Goal: Task Accomplishment & Management: Use online tool/utility

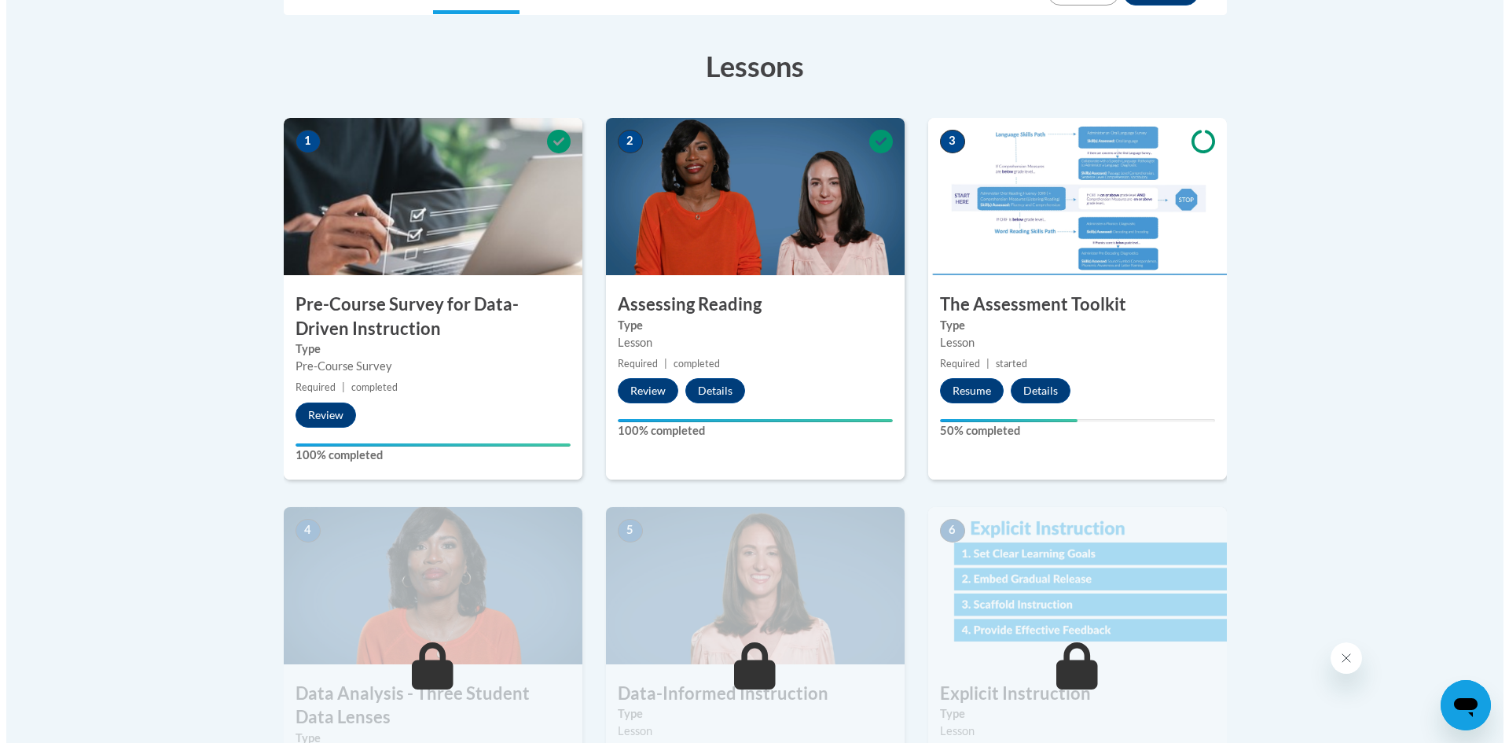
scroll to position [411, 0]
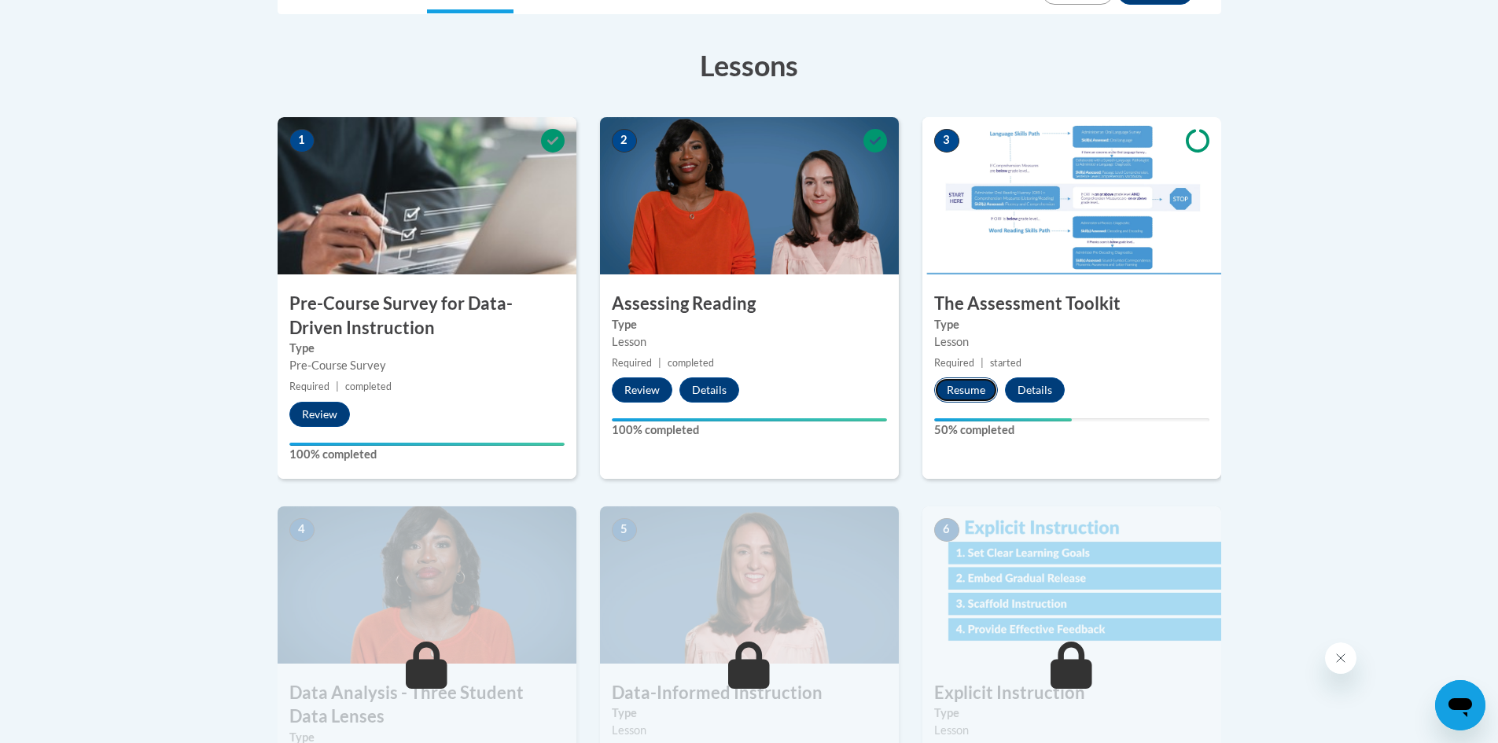
click at [961, 391] on button "Resume" at bounding box center [966, 389] width 64 height 25
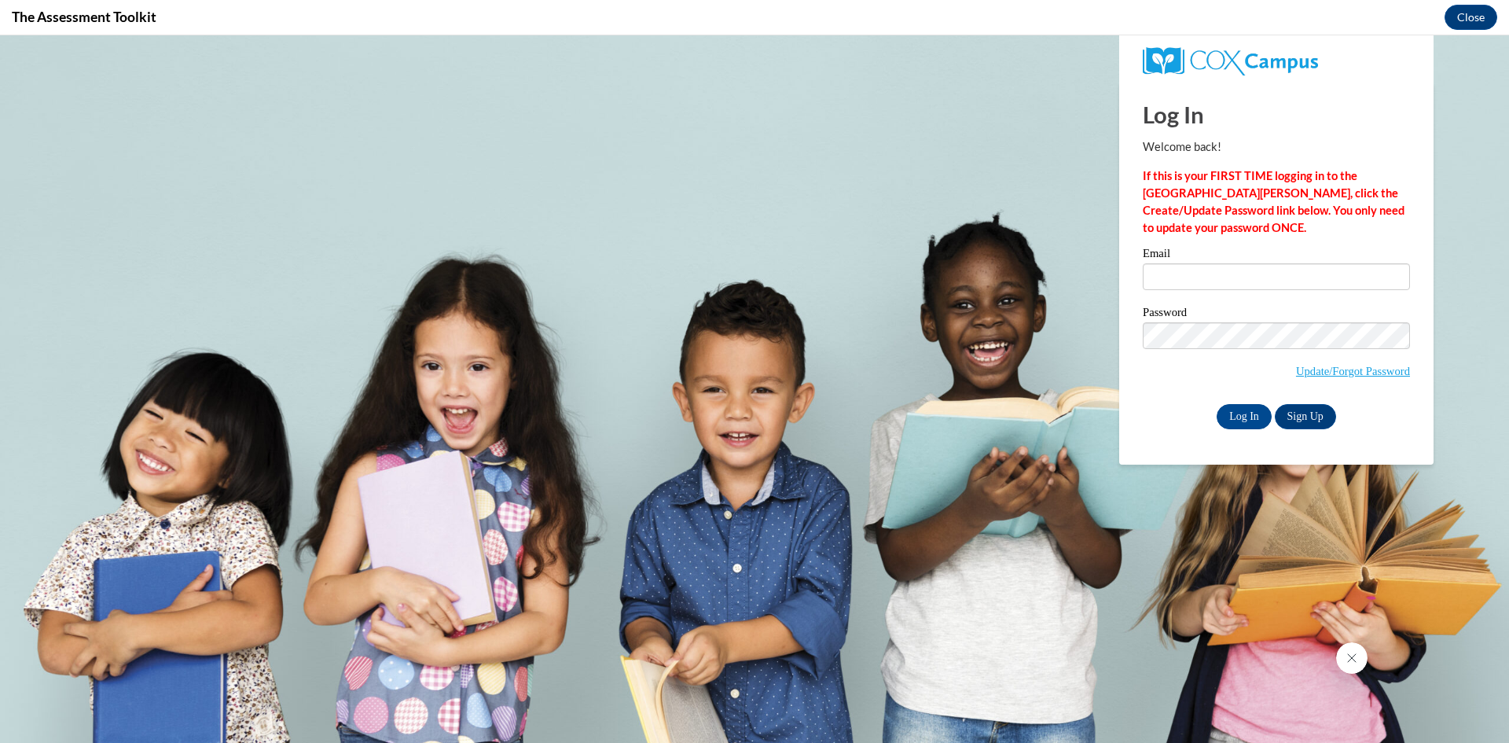
scroll to position [0, 0]
click at [1234, 280] on input "Email" at bounding box center [1276, 276] width 267 height 27
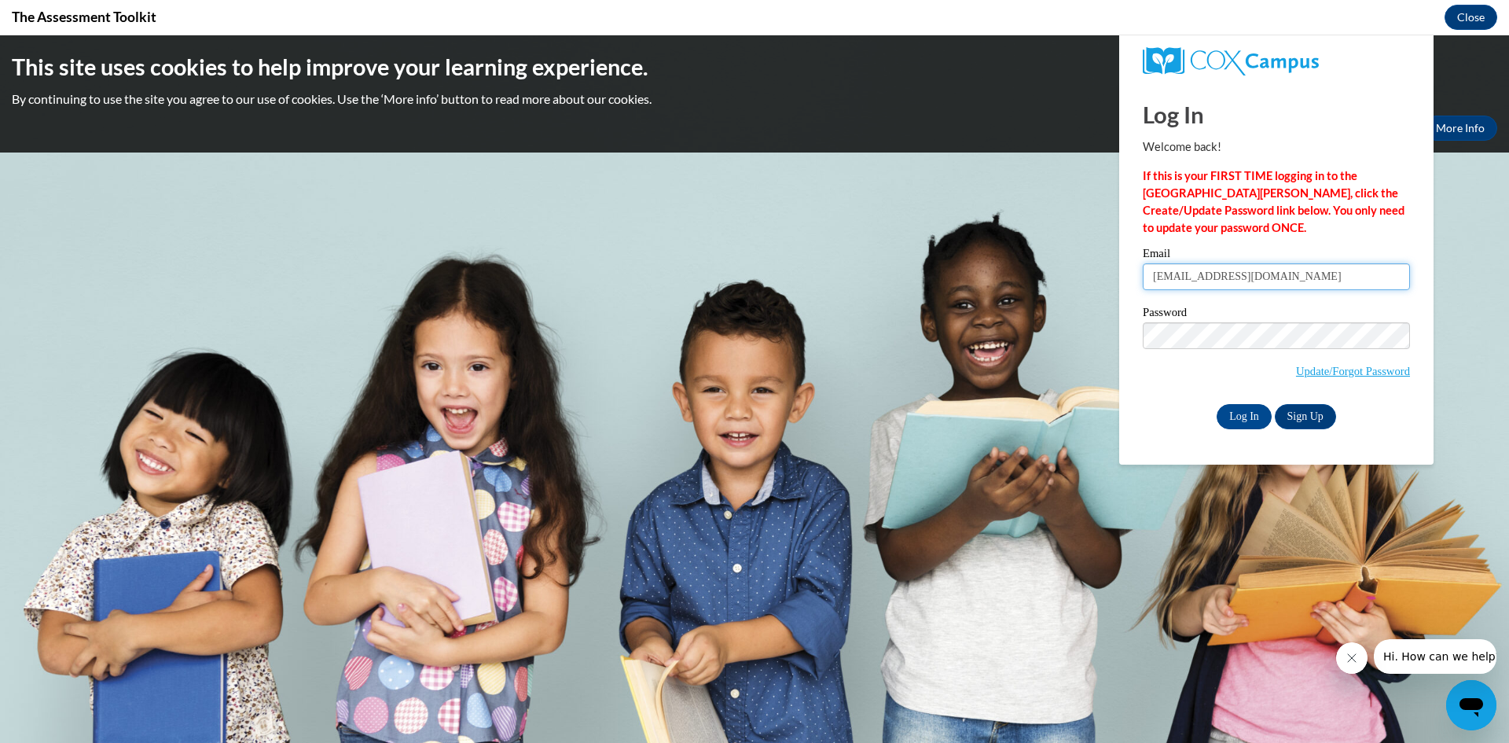
click at [1277, 281] on input "austingconley@gmail.com" at bounding box center [1276, 276] width 267 height 27
type input "a"
type input "aconley@bpc.edu"
click at [1253, 414] on input "Log In" at bounding box center [1244, 416] width 55 height 25
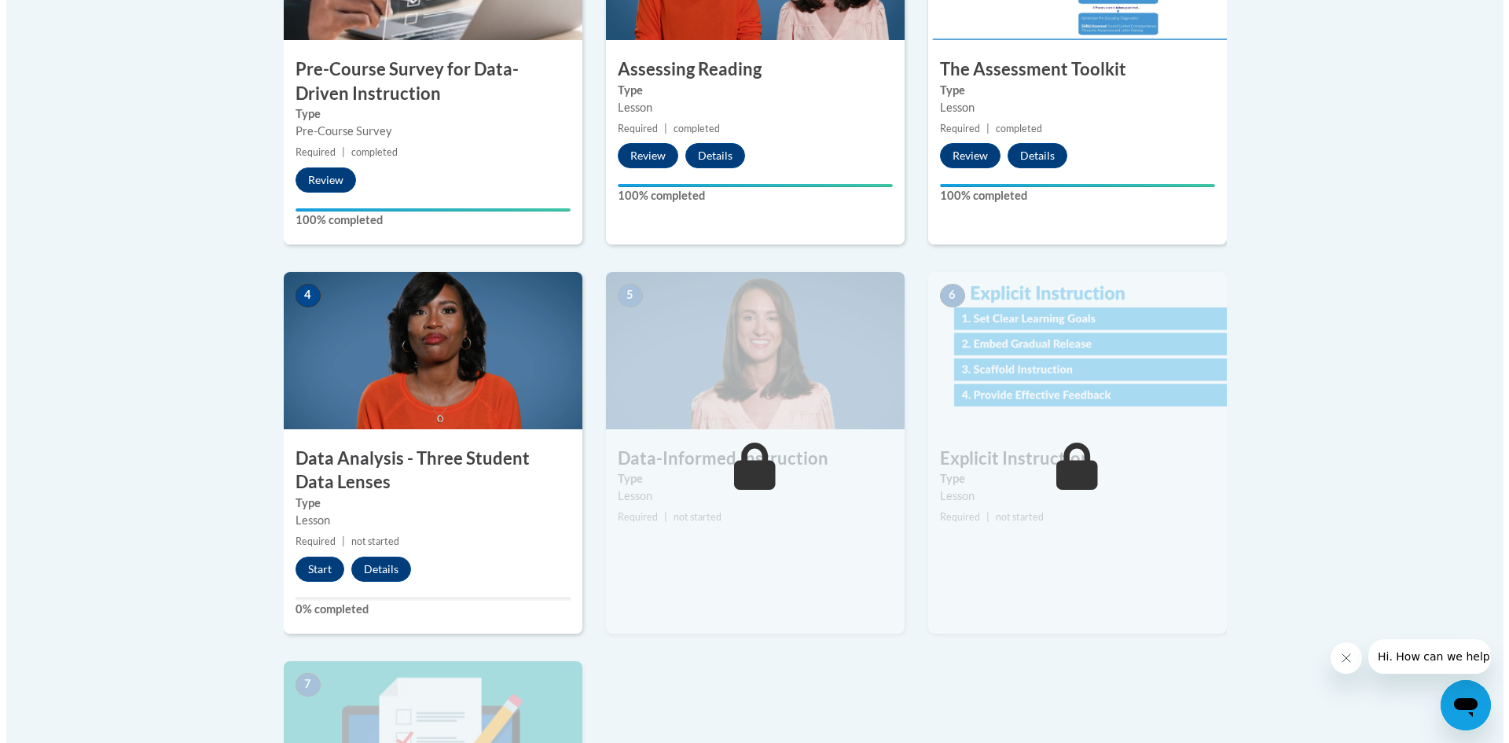
scroll to position [719, 0]
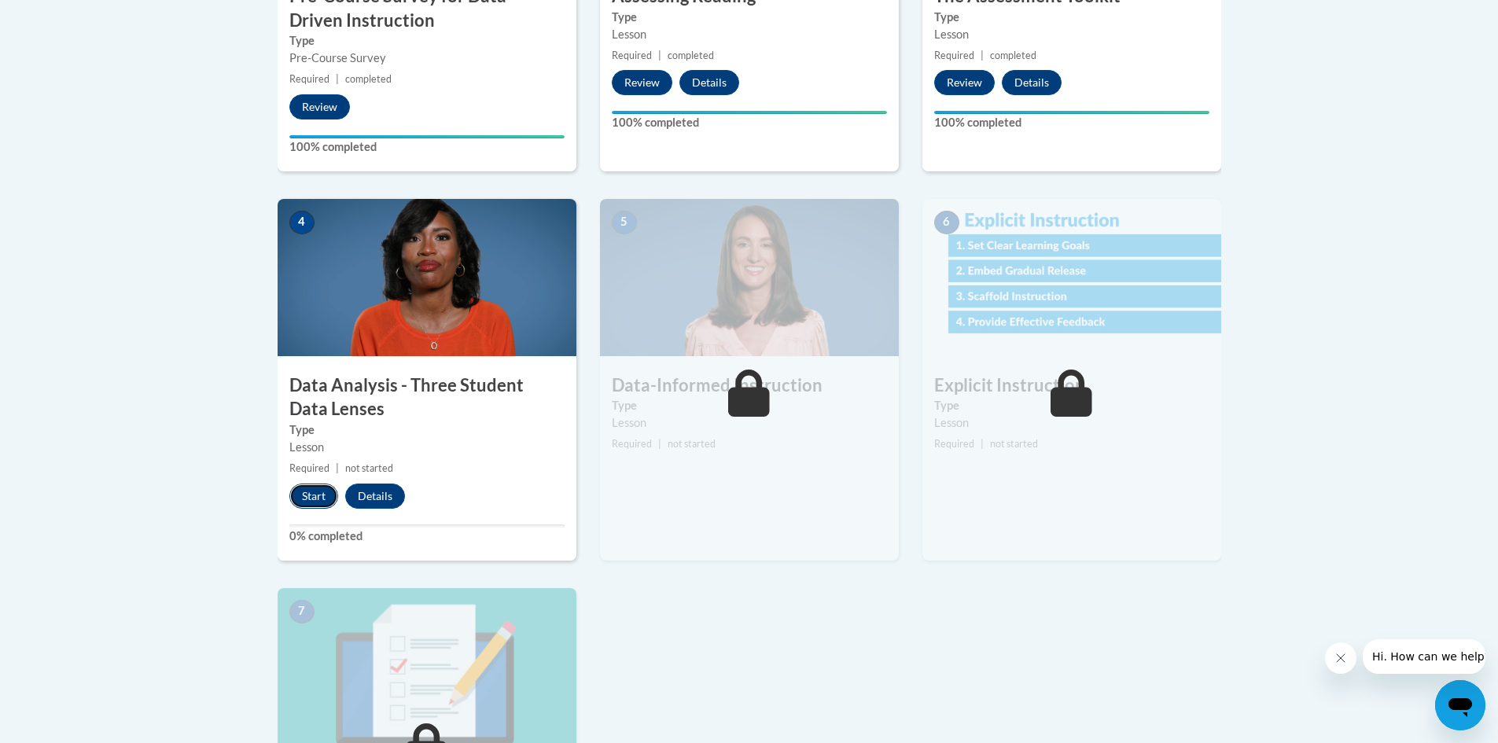
click at [313, 501] on button "Start" at bounding box center [313, 496] width 49 height 25
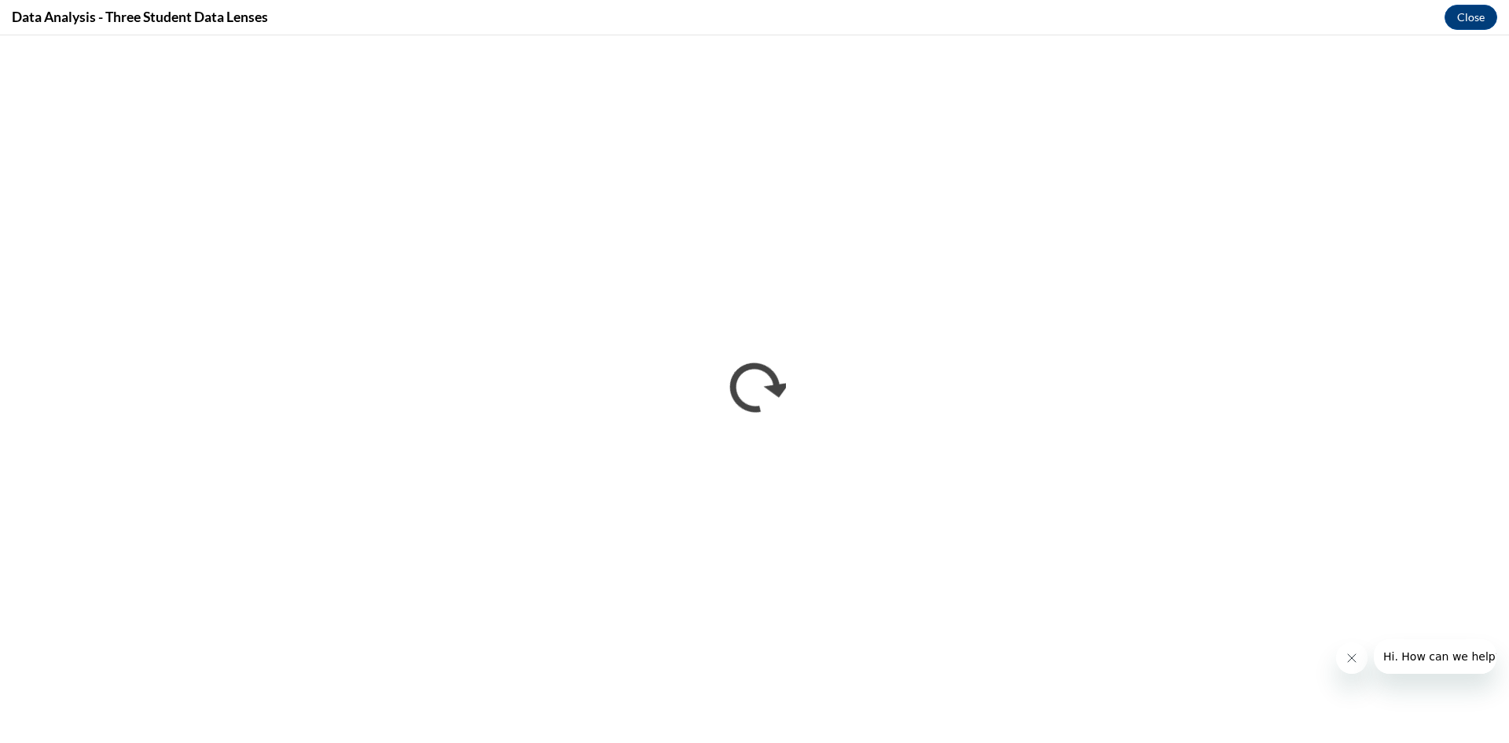
scroll to position [0, 0]
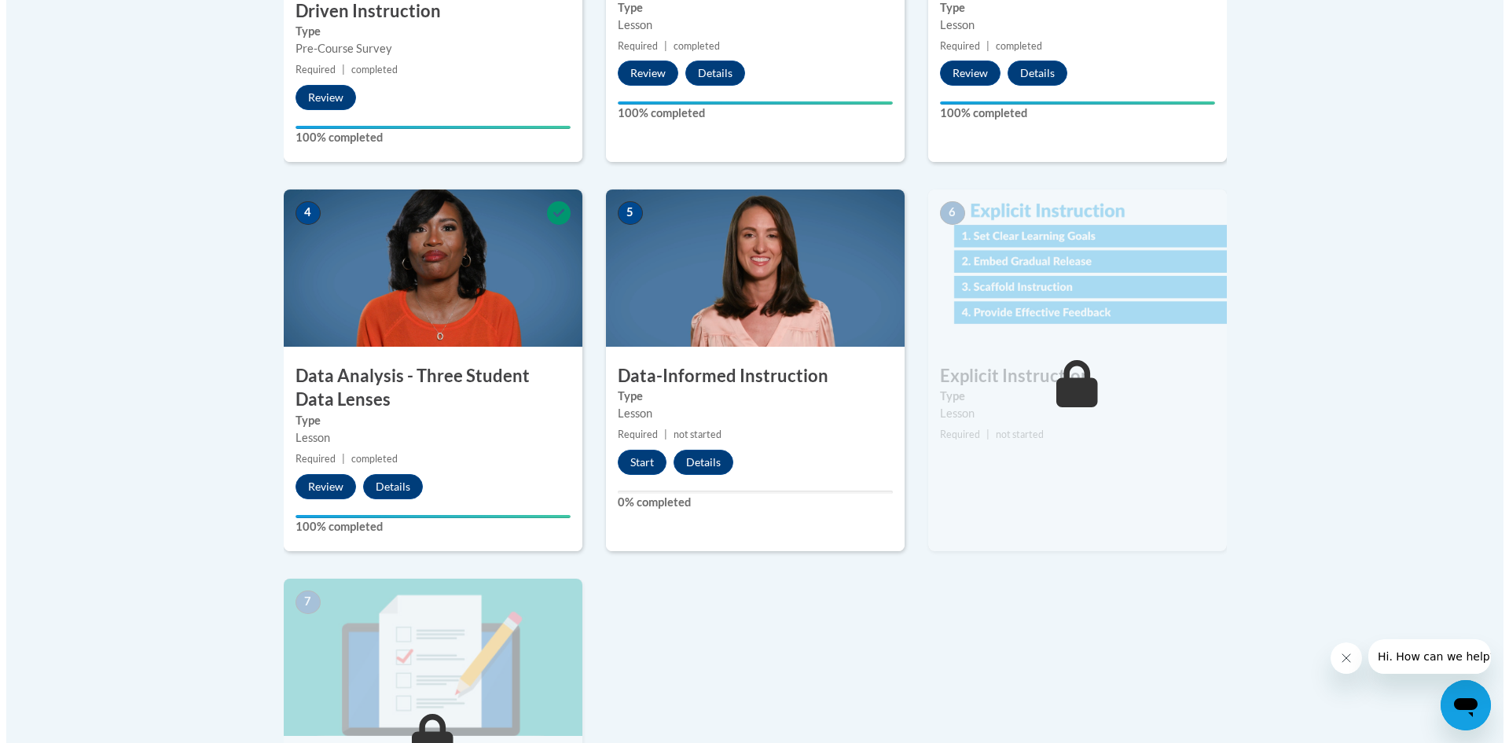
scroll to position [729, 0]
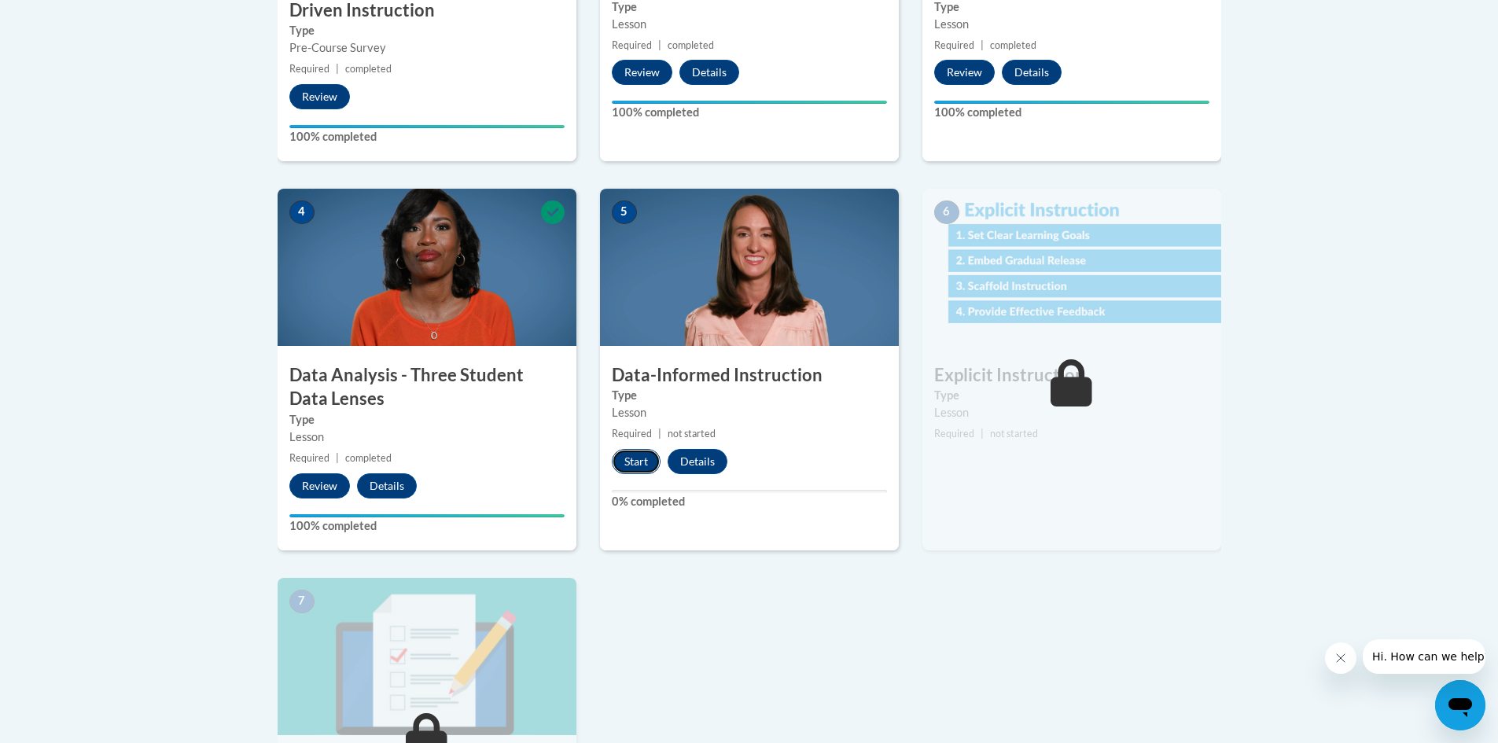
click at [631, 461] on button "Start" at bounding box center [636, 461] width 49 height 25
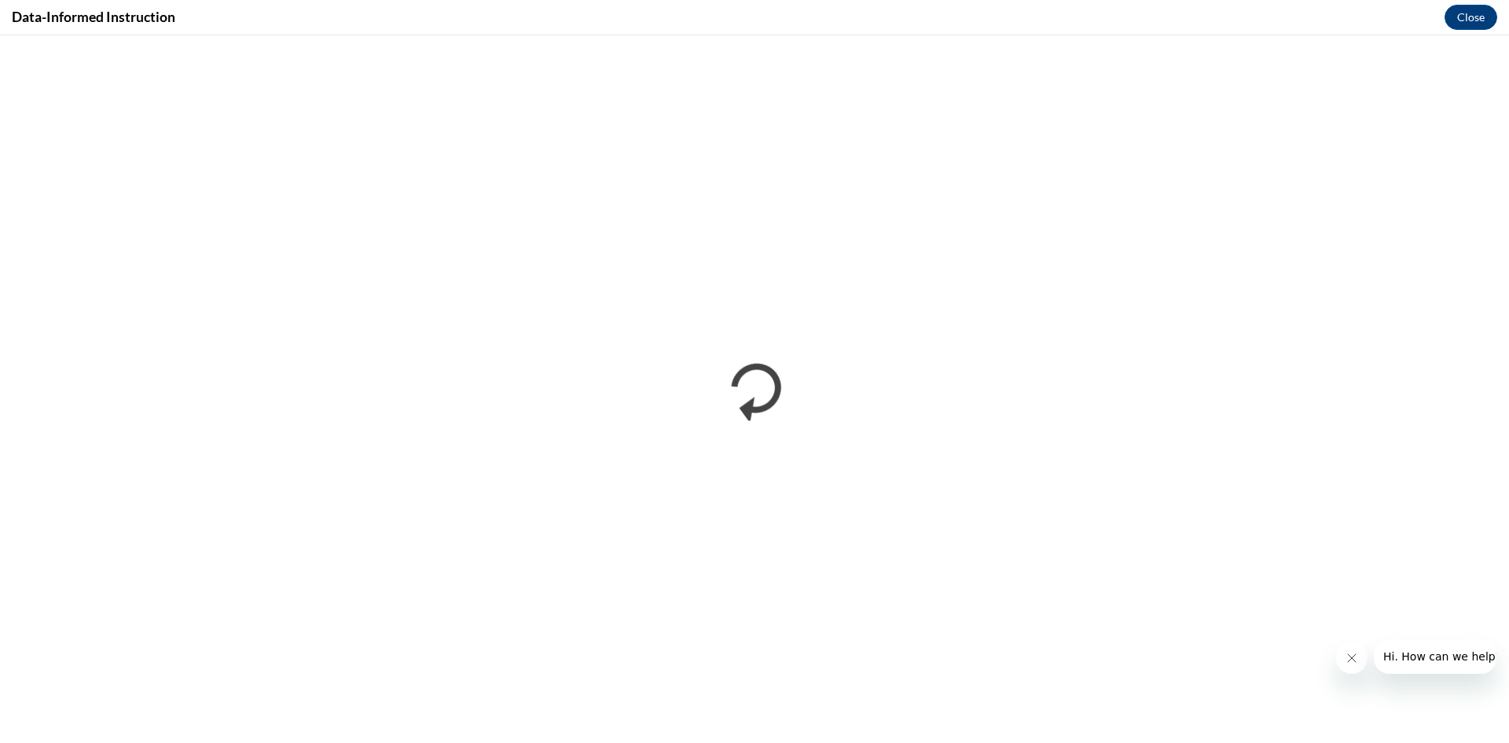
scroll to position [0, 0]
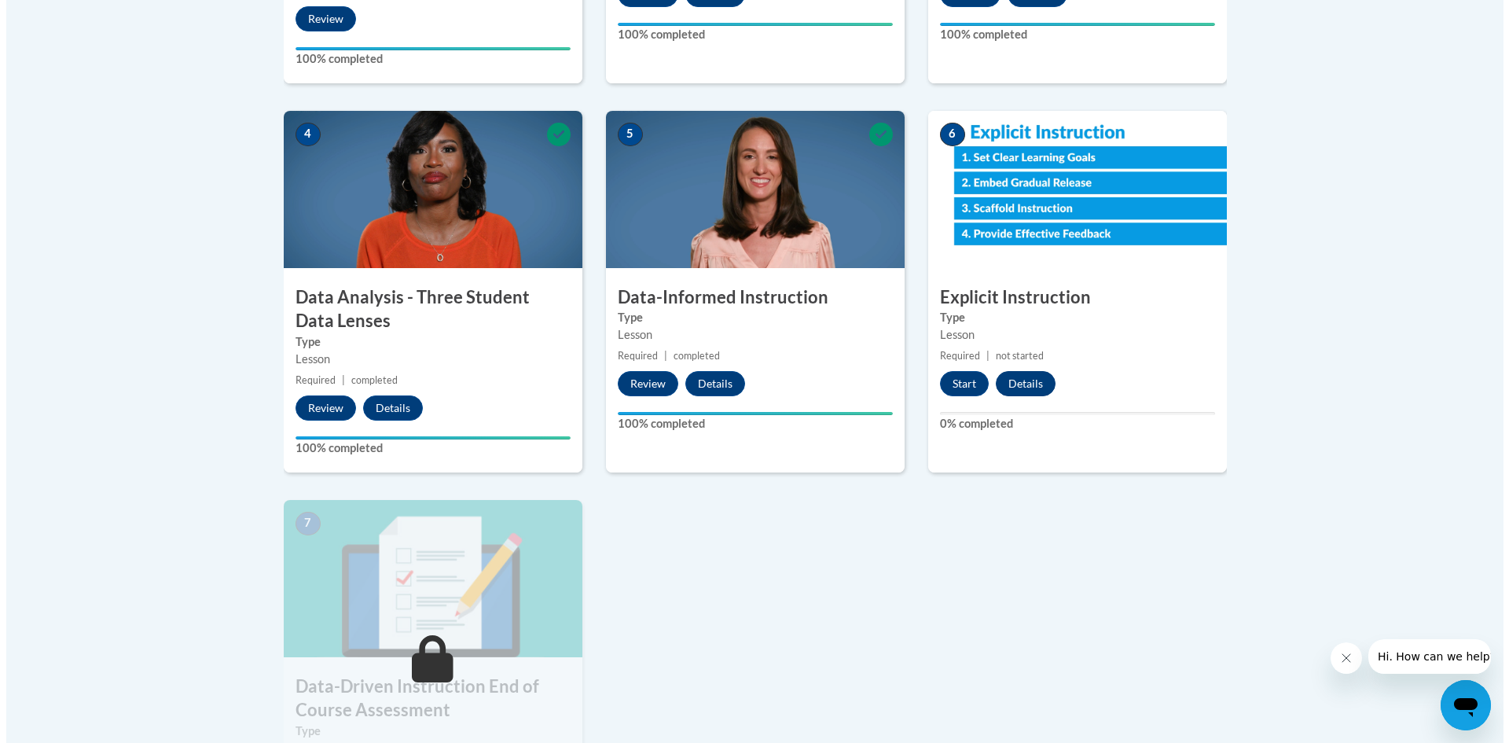
scroll to position [807, 0]
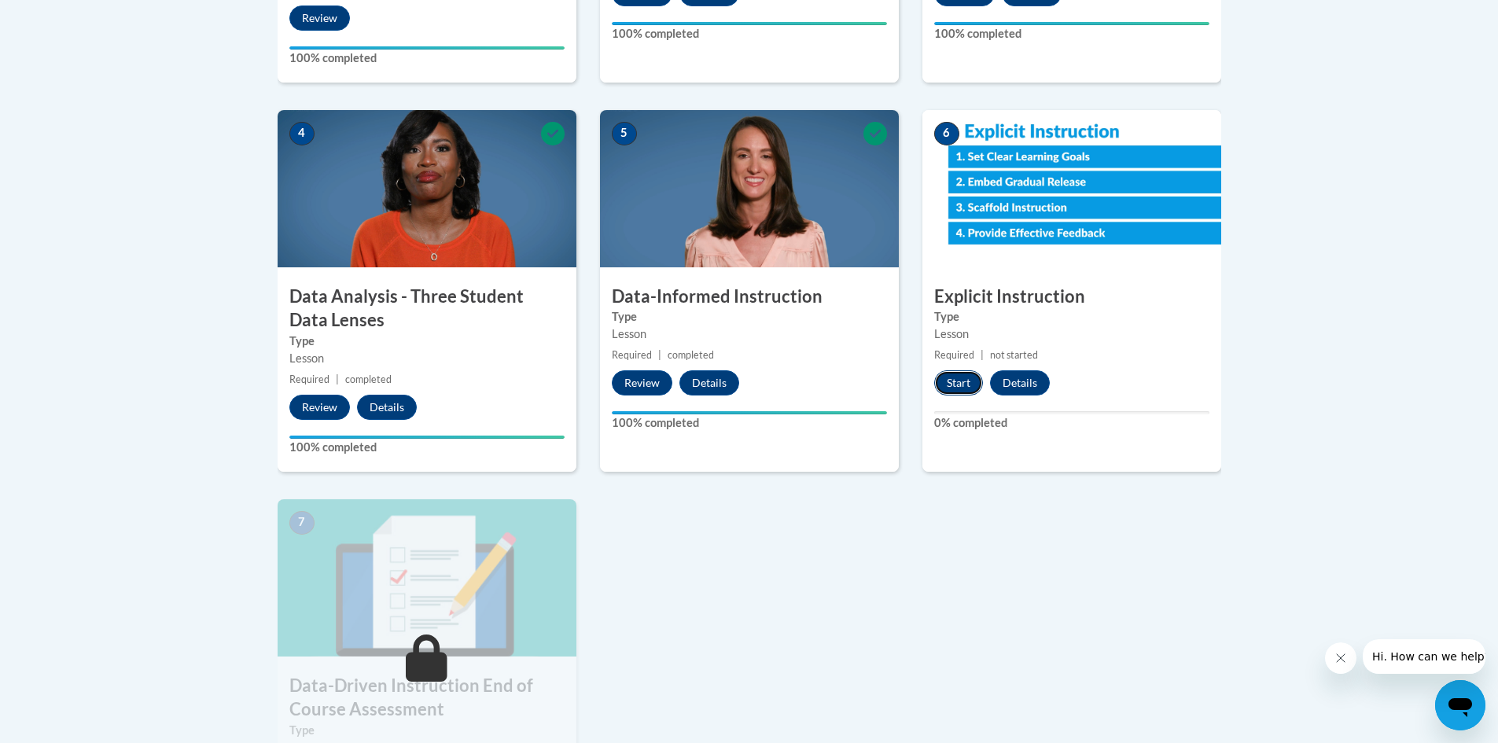
click at [951, 379] on button "Start" at bounding box center [958, 382] width 49 height 25
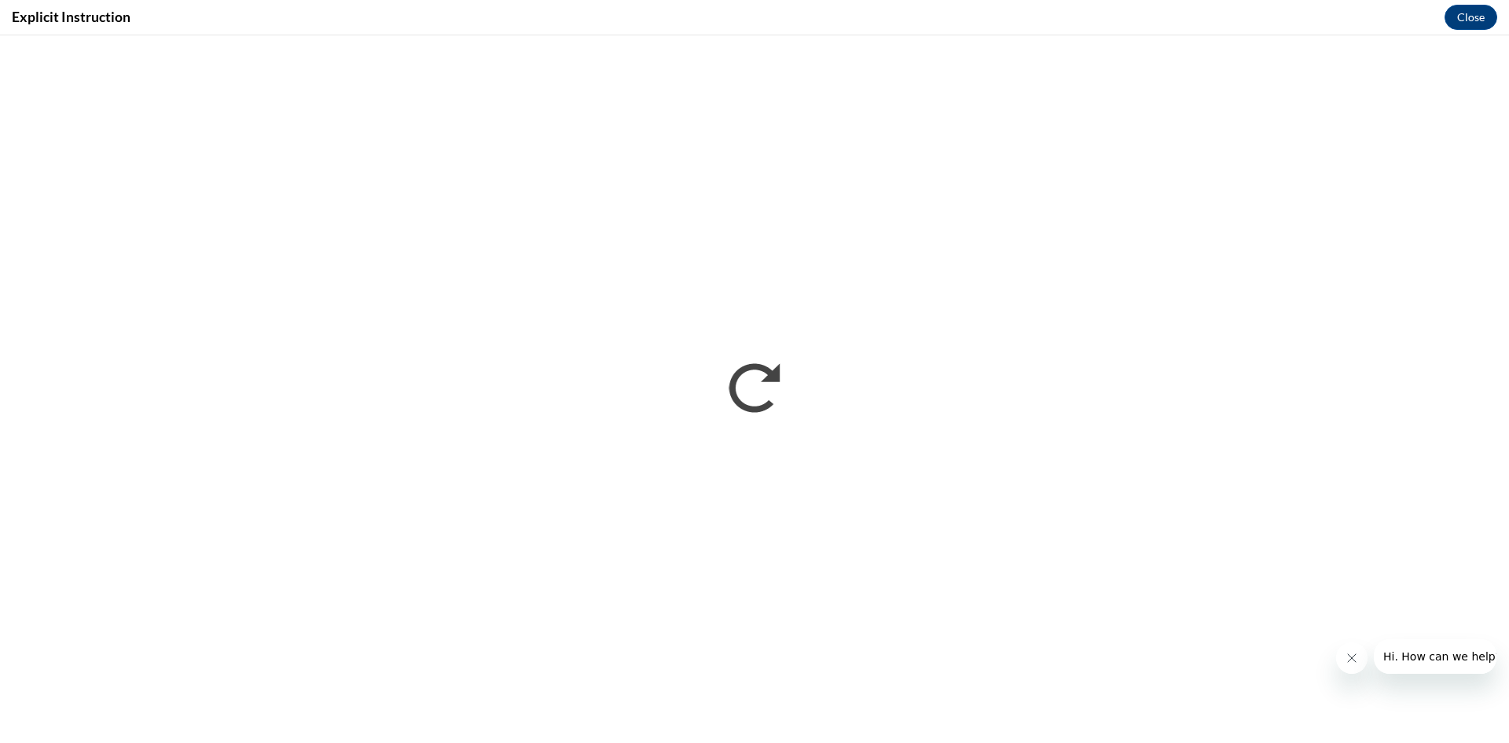
scroll to position [0, 0]
